Goal: Task Accomplishment & Management: Manage account settings

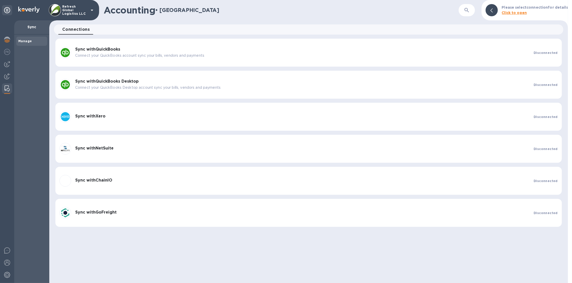
click at [86, 11] on p "Refresh Global Logistics LLC" at bounding box center [74, 10] width 25 height 11
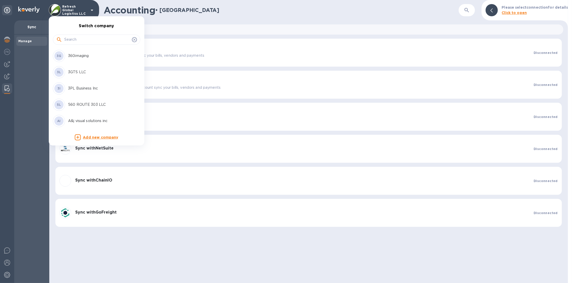
click at [83, 38] on input "text" at bounding box center [97, 40] width 66 height 8
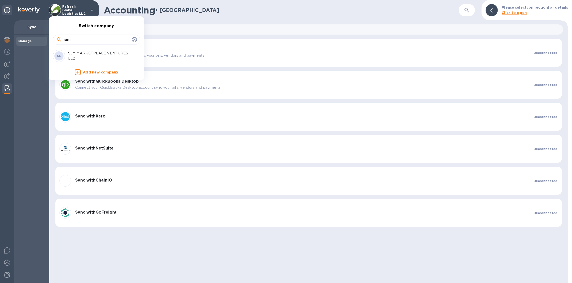
type input "sjm"
click at [85, 55] on p "SJM MARKETPLACE VENTURES LLC" at bounding box center [100, 56] width 64 height 11
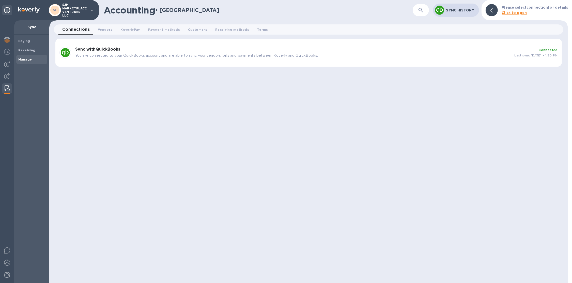
click at [171, 54] on p "You are connected to your QuickBooks account and are able to sync your vendors,…" at bounding box center [292, 55] width 435 height 5
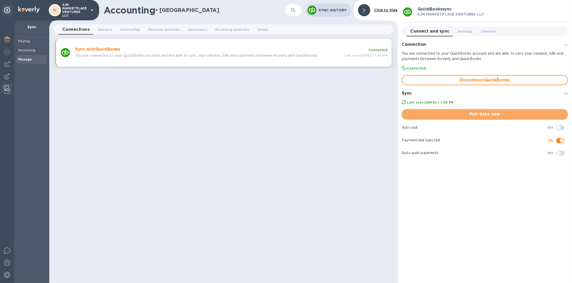
click at [458, 115] on span "Pull data now" at bounding box center [485, 114] width 158 height 6
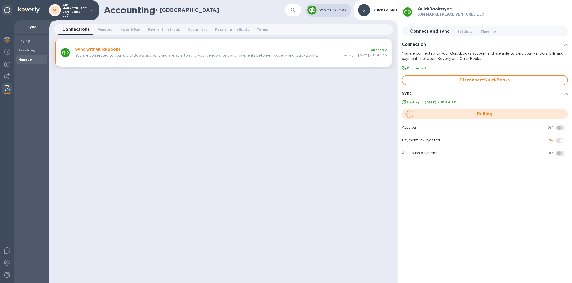
click at [559, 132] on div "Auto pull Off" at bounding box center [485, 127] width 170 height 13
click at [560, 130] on span at bounding box center [561, 127] width 8 height 5
click at [9, 66] on img at bounding box center [7, 64] width 6 height 6
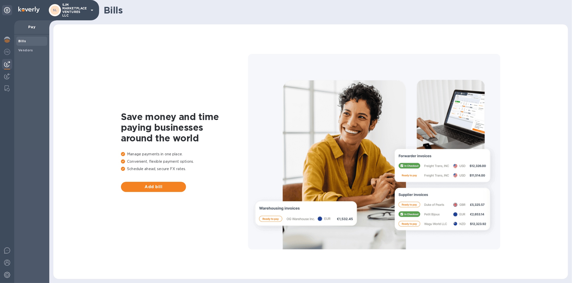
click at [22, 55] on div "Bills Vendors" at bounding box center [31, 159] width 35 height 248
click at [25, 52] on span "Vendors" at bounding box center [25, 50] width 15 height 5
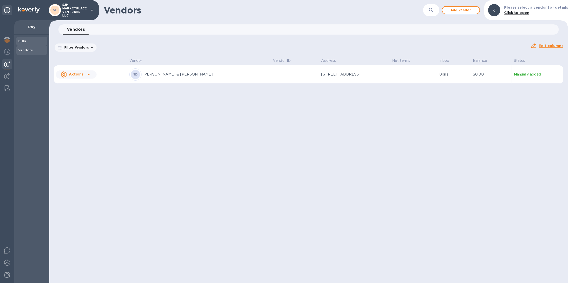
click at [31, 44] on div "Bills" at bounding box center [31, 41] width 31 height 9
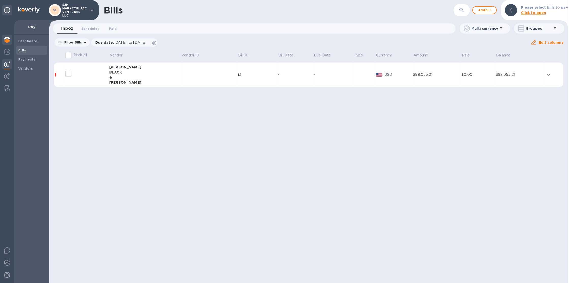
click at [6, 40] on img at bounding box center [7, 40] width 6 height 6
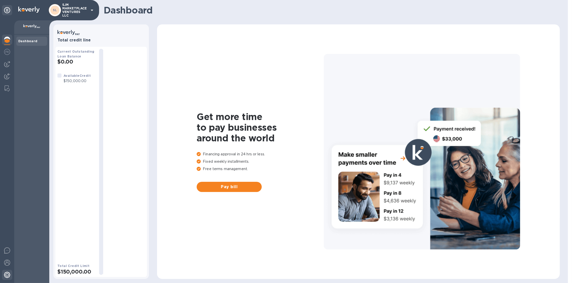
click at [6, 276] on img at bounding box center [7, 275] width 6 height 6
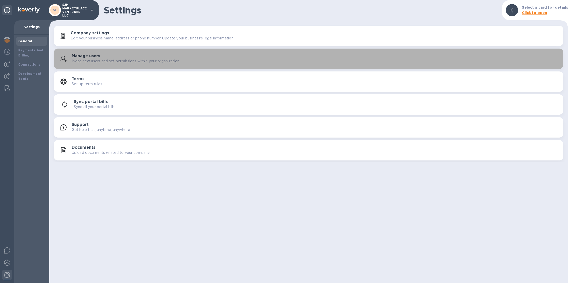
click at [91, 56] on h3 "Manage users" at bounding box center [86, 56] width 28 height 5
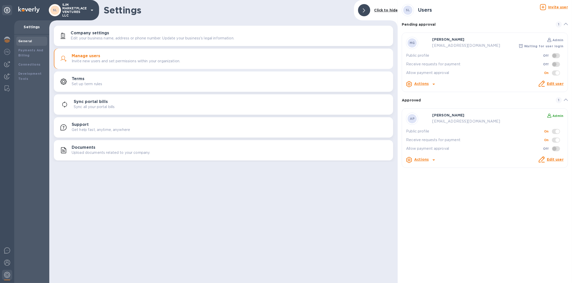
click at [558, 149] on span at bounding box center [556, 148] width 8 height 5
click at [554, 147] on span at bounding box center [556, 148] width 8 height 5
click at [543, 160] on icon at bounding box center [542, 159] width 6 height 6
click at [553, 159] on link "Edit user" at bounding box center [555, 159] width 17 height 4
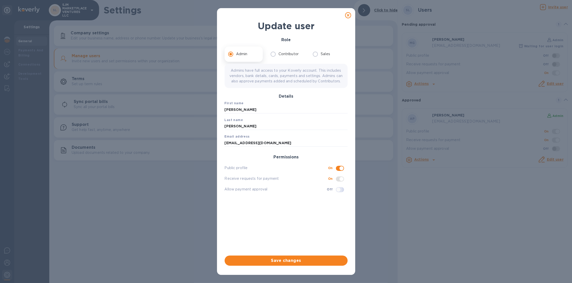
click at [342, 193] on input "checkbox" at bounding box center [339, 189] width 26 height 9
checkbox input "true"
click at [305, 258] on span "Save changes" at bounding box center [286, 261] width 115 height 6
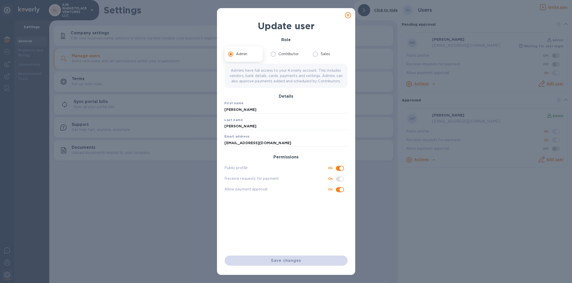
checkbox input "true"
click at [347, 16] on icon at bounding box center [348, 15] width 6 height 6
checkbox input "false"
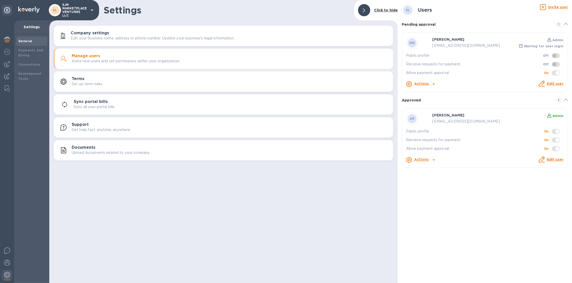
click at [557, 71] on span at bounding box center [556, 72] width 8 height 5
click at [545, 85] on icon at bounding box center [542, 84] width 6 height 6
click at [549, 83] on link "Edit user" at bounding box center [555, 84] width 17 height 4
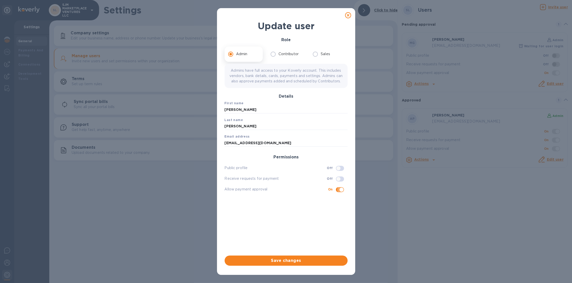
click at [338, 194] on input "checkbox" at bounding box center [342, 189] width 26 height 9
checkbox input "false"
click at [294, 258] on span "Save changes" at bounding box center [286, 261] width 115 height 6
checkbox input "false"
click at [350, 18] on icon at bounding box center [348, 15] width 6 height 6
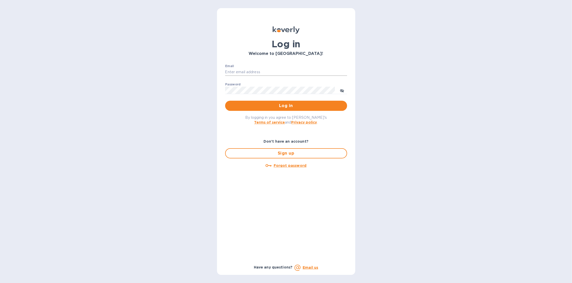
click at [268, 73] on input "Email" at bounding box center [286, 72] width 122 height 8
type input "sballen@koverly.com"
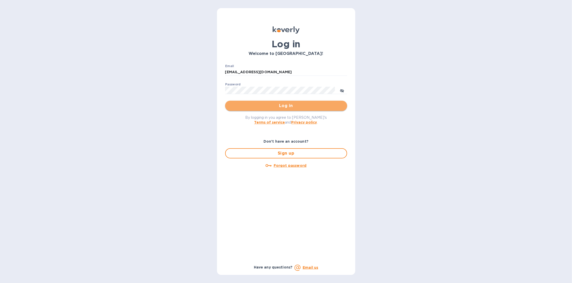
click at [285, 104] on span "Log in" at bounding box center [286, 106] width 114 height 6
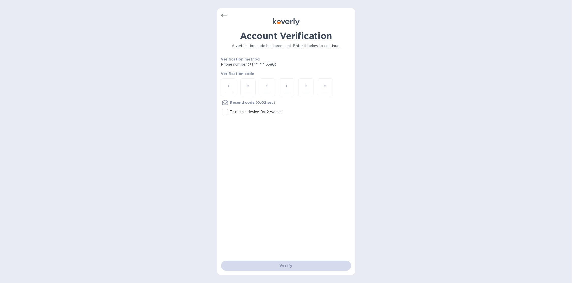
click at [230, 89] on input "number" at bounding box center [229, 87] width 7 height 9
type input "3"
type input "4"
type input "3"
type input "7"
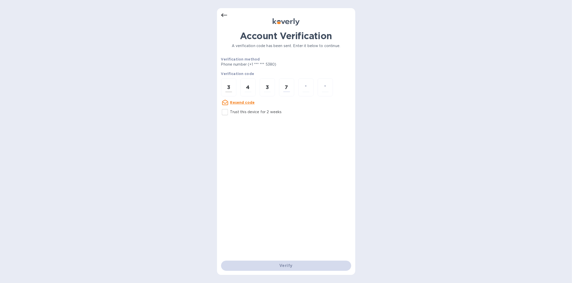
type input "0"
type input "7"
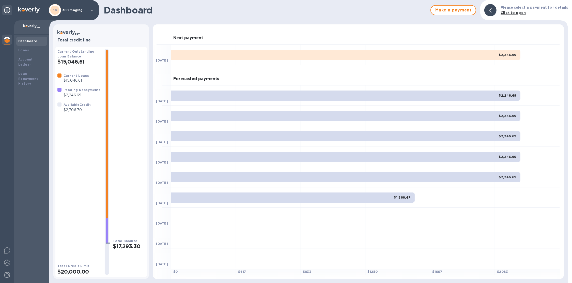
click at [79, 13] on div "3G 360imaging" at bounding box center [72, 10] width 46 height 12
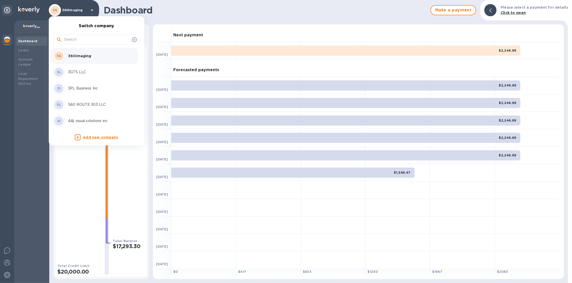
click at [88, 39] on input "text" at bounding box center [97, 40] width 66 height 8
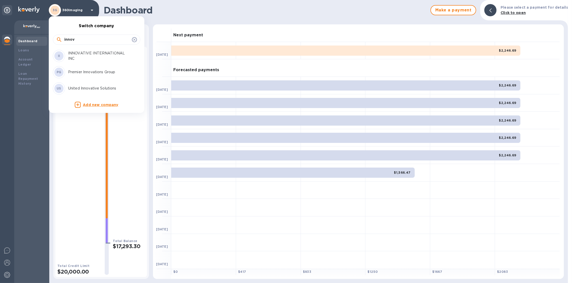
type input "innov"
click at [91, 56] on p "INNOVATIVE INTERNATIONAL INC" at bounding box center [100, 56] width 64 height 11
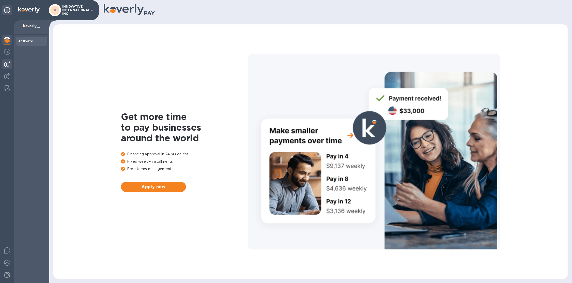
click at [5, 66] on img at bounding box center [7, 64] width 6 height 6
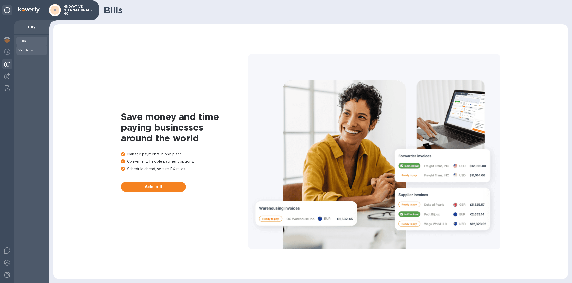
click at [28, 48] on b "Vendors" at bounding box center [25, 50] width 15 height 4
click at [5, 276] on img at bounding box center [7, 275] width 6 height 6
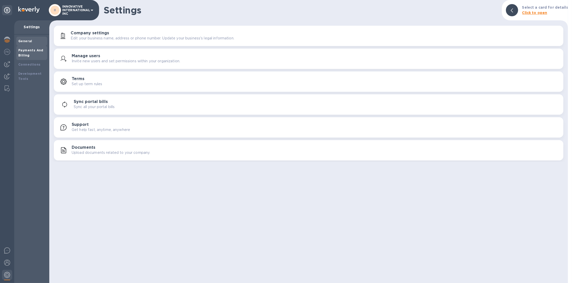
click at [23, 51] on b "Payments And Billing" at bounding box center [30, 52] width 25 height 9
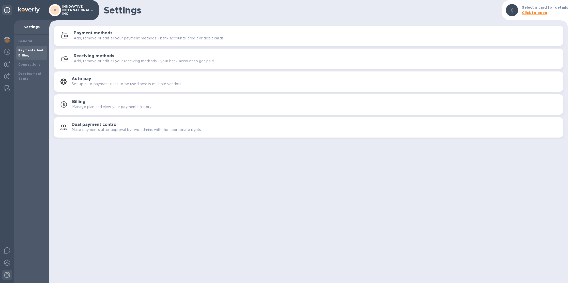
click at [101, 37] on p "Add, remove or edit all your payment methods - bank accounts, credit or debit c…" at bounding box center [149, 38] width 151 height 5
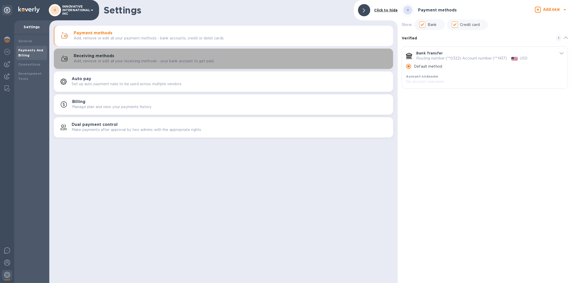
click at [107, 56] on h3 "Receiving methods" at bounding box center [94, 56] width 40 height 5
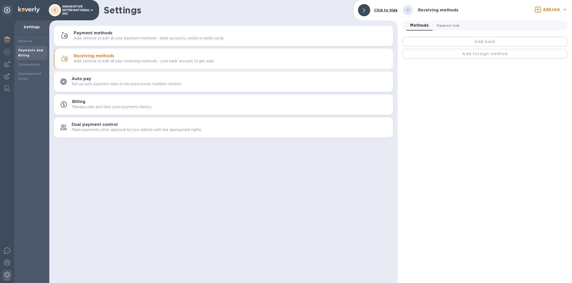
click at [449, 22] on button "Payment link 0" at bounding box center [448, 25] width 31 height 10
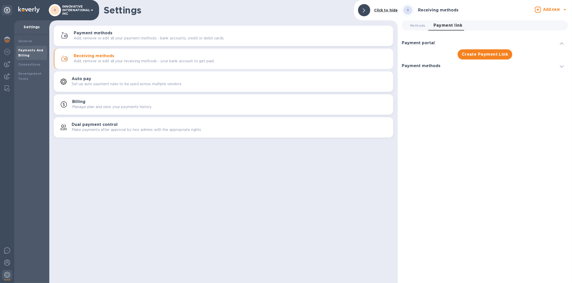
click at [73, 8] on p "INNOVATIVE INTERNATIONAL INC" at bounding box center [74, 10] width 25 height 11
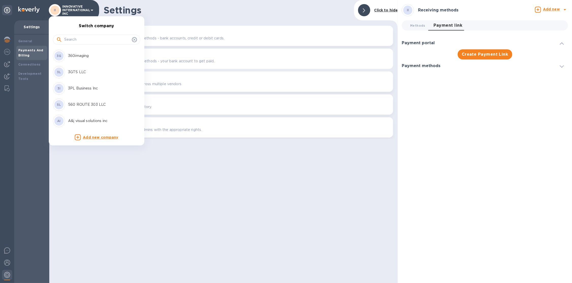
click at [76, 39] on input "text" at bounding box center [97, 40] width 66 height 8
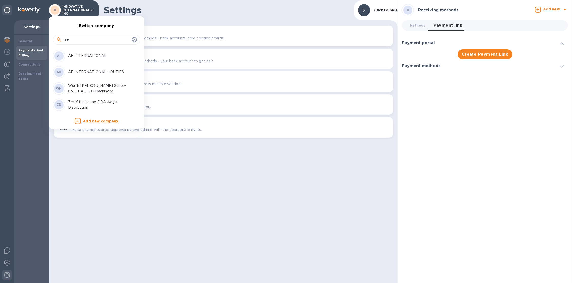
type input "ae"
click at [80, 54] on p "AE INTERNATIONAL" at bounding box center [100, 55] width 64 height 5
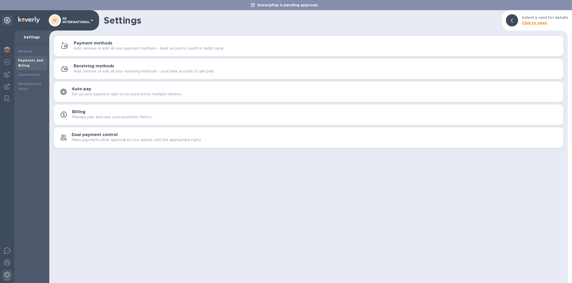
click at [76, 16] on div "AI AE INTERNATIONAL" at bounding box center [72, 20] width 46 height 12
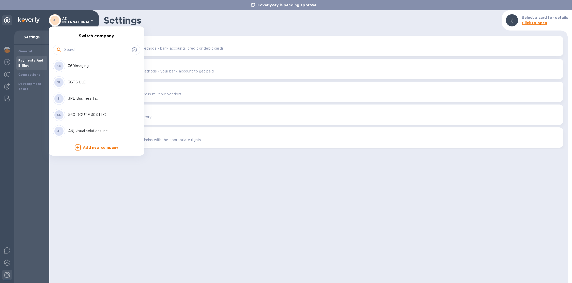
click at [82, 45] on div at bounding box center [96, 50] width 87 height 10
click at [82, 50] on input "text" at bounding box center [97, 50] width 66 height 8
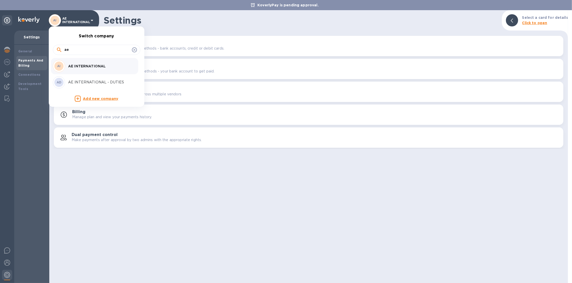
type input "ae"
click at [90, 80] on p "AE INTERNATIONAL - DUTIES" at bounding box center [100, 82] width 64 height 5
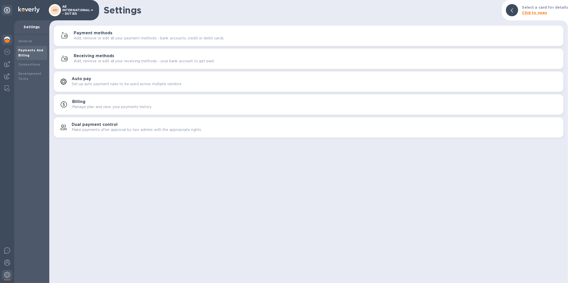
click at [10, 40] on img at bounding box center [7, 40] width 6 height 6
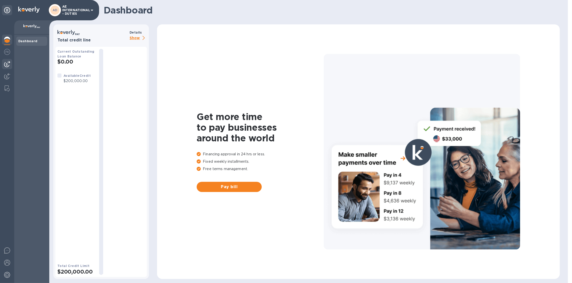
click at [9, 63] on img at bounding box center [7, 64] width 6 height 6
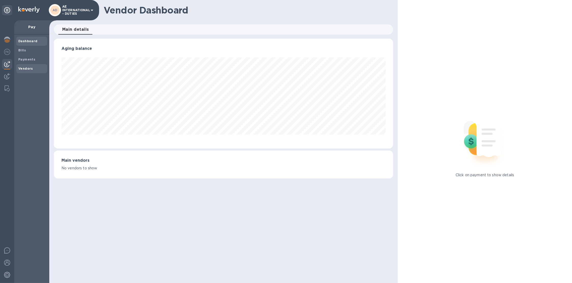
scroll to position [110, 340]
click at [28, 53] on div "Bills" at bounding box center [31, 50] width 31 height 9
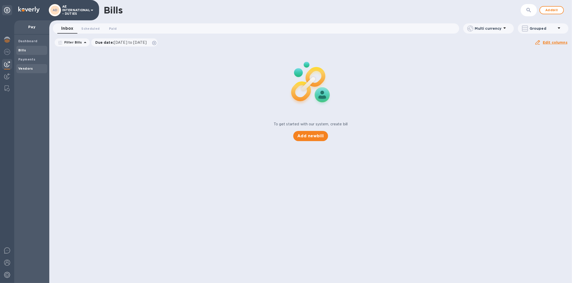
click at [30, 66] on span "Vendors" at bounding box center [25, 68] width 15 height 5
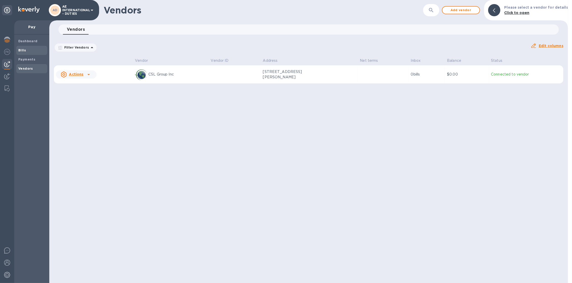
click at [21, 50] on b "Bills" at bounding box center [22, 50] width 8 height 4
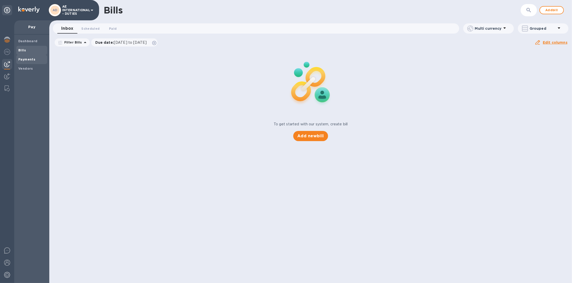
click at [25, 58] on b "Payments" at bounding box center [26, 59] width 17 height 4
